Goal: Information Seeking & Learning: Learn about a topic

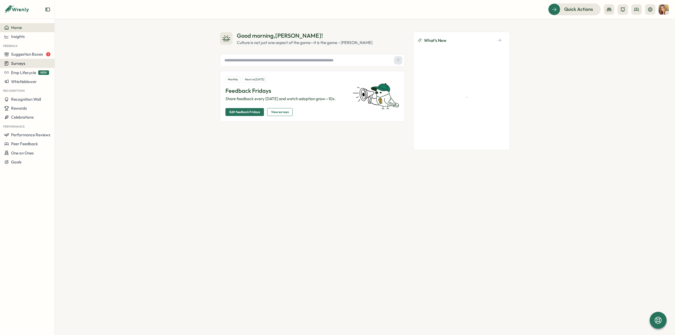
click at [25, 62] on div "Surveys" at bounding box center [27, 63] width 46 height 5
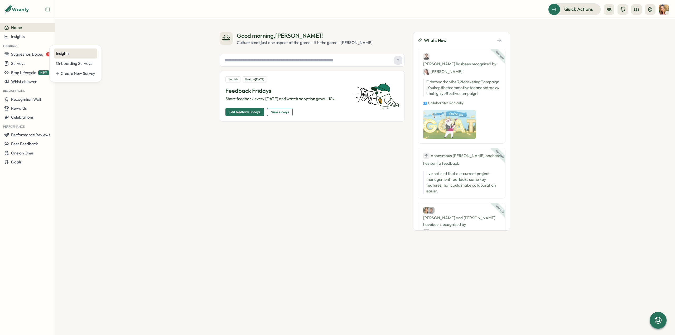
click at [63, 55] on div "Insights" at bounding box center [75, 54] width 39 height 6
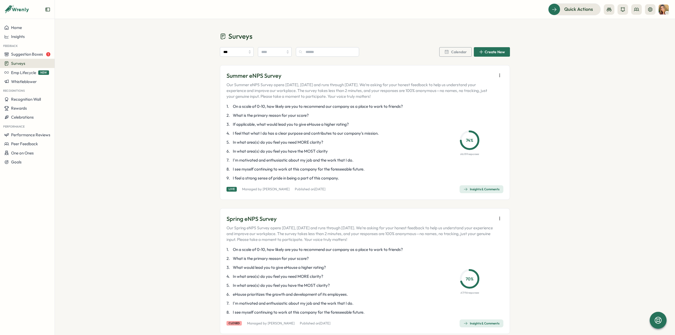
click at [477, 189] on div "Insights & Comments" at bounding box center [481, 189] width 36 height 4
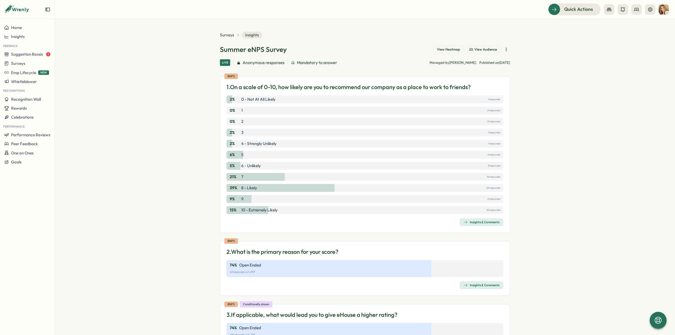
click at [469, 222] on div "Insights & Comments" at bounding box center [481, 222] width 36 height 4
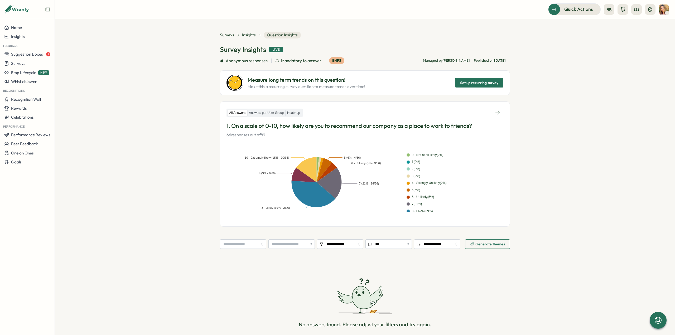
click at [264, 114] on label "Answers per User Group" at bounding box center [266, 113] width 38 height 7
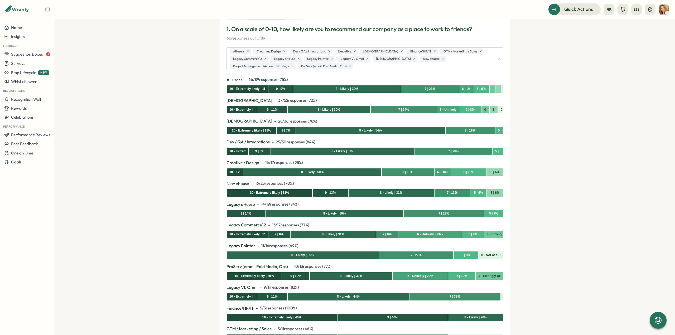
scroll to position [50, 0]
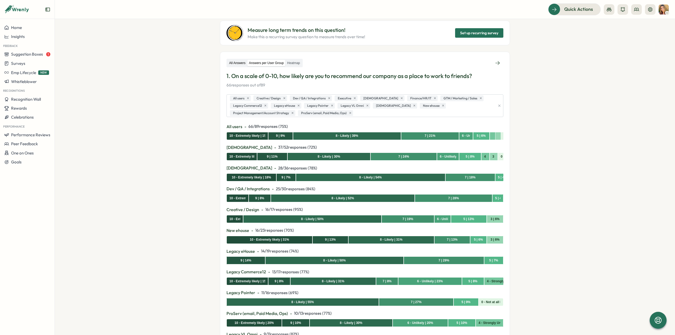
click at [237, 62] on label "All Answers" at bounding box center [237, 63] width 20 height 7
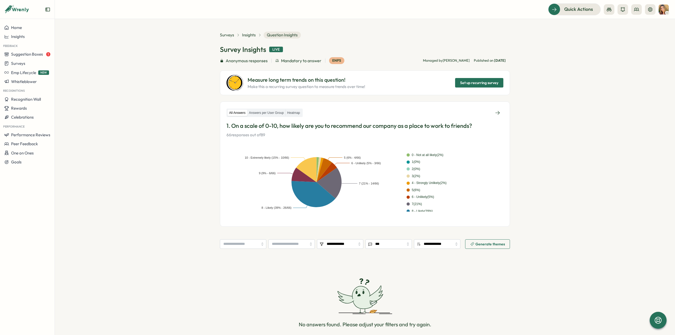
scroll to position [0, 0]
click at [247, 36] on span "Insights" at bounding box center [249, 35] width 14 height 6
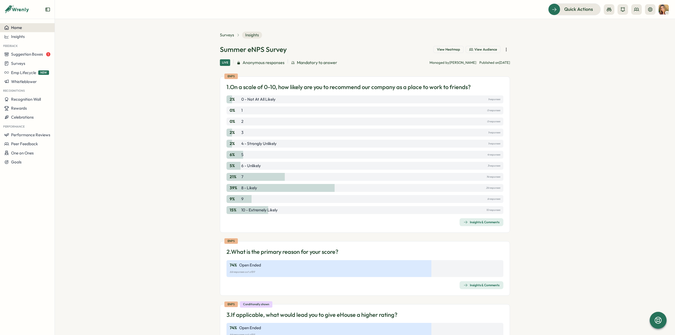
click at [27, 28] on div "Home" at bounding box center [27, 27] width 46 height 5
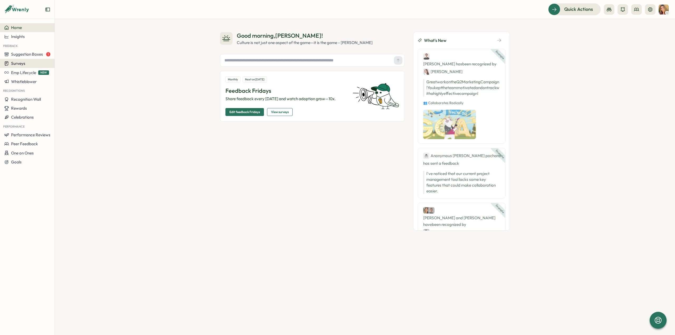
click at [25, 61] on div "Surveys" at bounding box center [27, 63] width 46 height 5
click at [57, 56] on div "Insights" at bounding box center [75, 54] width 39 height 6
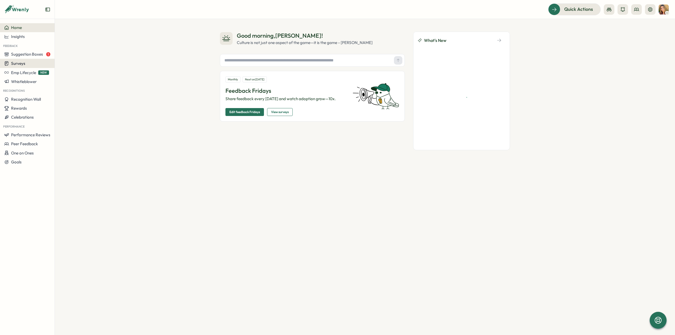
click at [14, 64] on span "Surveys" at bounding box center [18, 63] width 14 height 5
click at [75, 55] on div "Insights" at bounding box center [75, 54] width 39 height 6
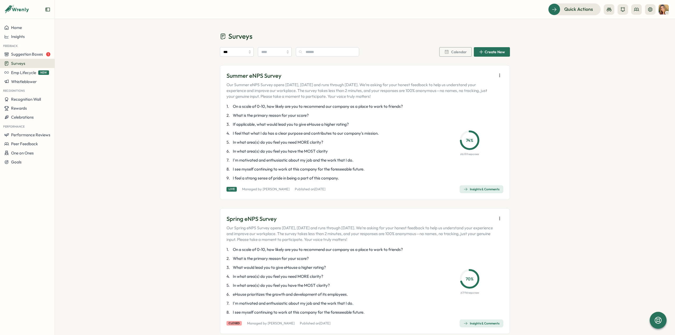
click at [478, 188] on div "Insights & Comments" at bounding box center [481, 189] width 36 height 4
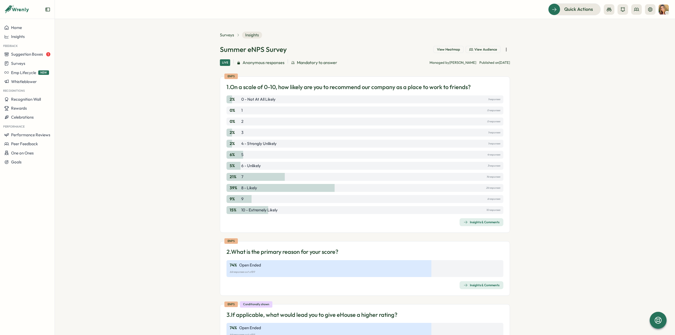
click at [466, 226] on div "eNPS 1. On a scale of 0-10, how likely are you to recommend our company as a pl…" at bounding box center [365, 154] width 290 height 156
click at [467, 224] on div "Insights & Comments" at bounding box center [481, 222] width 36 height 4
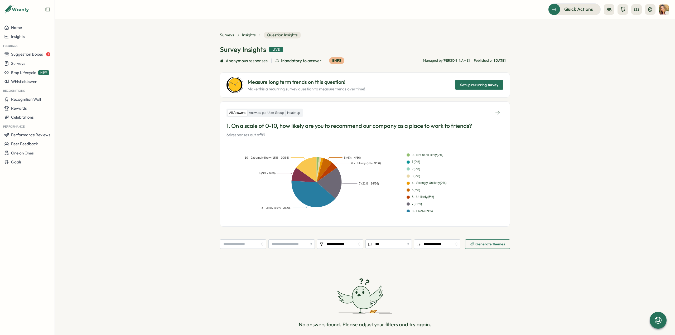
click at [260, 80] on p "Measure long term trends on this question!" at bounding box center [306, 82] width 118 height 8
click at [258, 110] on label "Answers per User Group" at bounding box center [266, 113] width 38 height 7
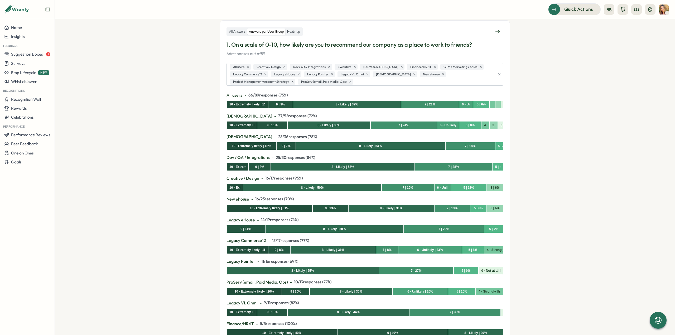
scroll to position [53, 0]
